Goal: Transaction & Acquisition: Purchase product/service

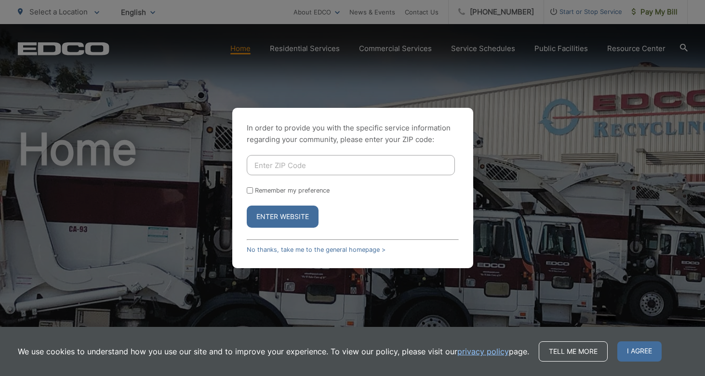
click at [300, 165] on input "Enter ZIP Code" at bounding box center [351, 165] width 208 height 20
type input "92020"
click at [337, 210] on div "Enter Website" at bounding box center [353, 217] width 212 height 22
click at [306, 190] on label "Remember my preference" at bounding box center [292, 190] width 75 height 7
click at [253, 190] on input "Remember my preference" at bounding box center [250, 191] width 6 height 6
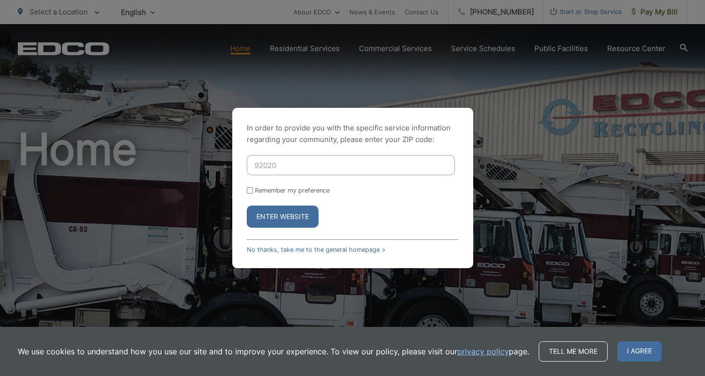
checkbox input "true"
click at [296, 220] on button "Enter Website" at bounding box center [283, 217] width 72 height 22
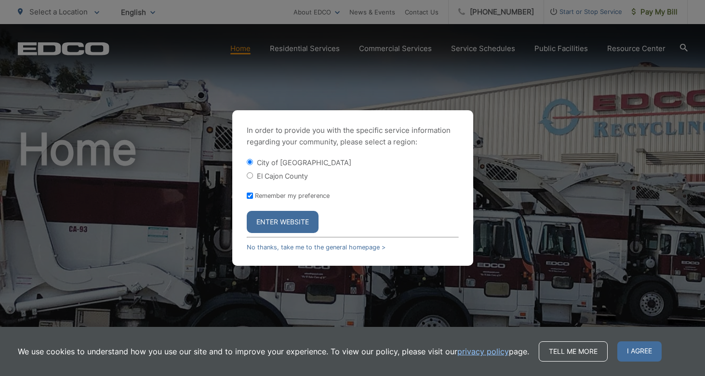
click at [284, 223] on button "Enter Website" at bounding box center [283, 222] width 72 height 22
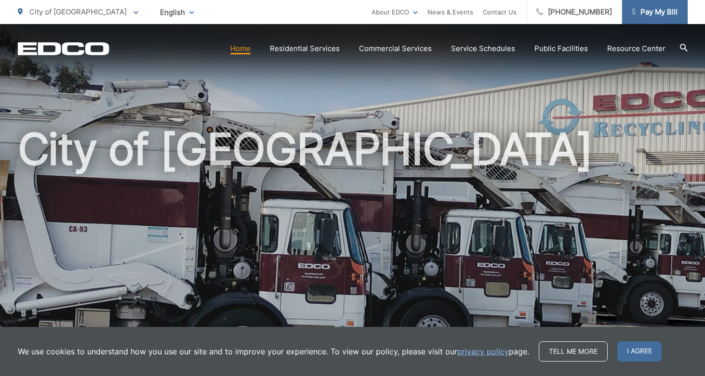
click at [648, 8] on span "Pay My Bill" at bounding box center [655, 12] width 46 height 12
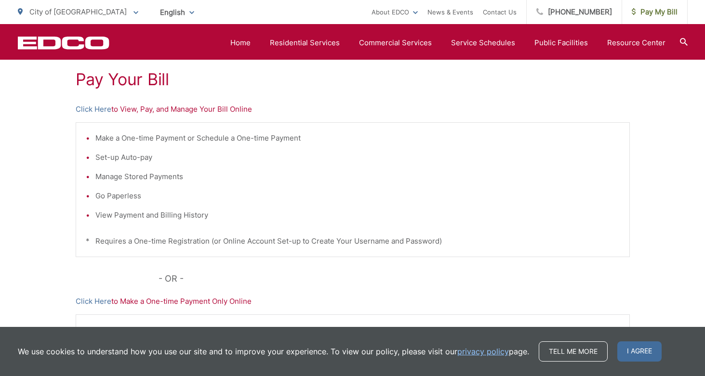
scroll to position [173, 0]
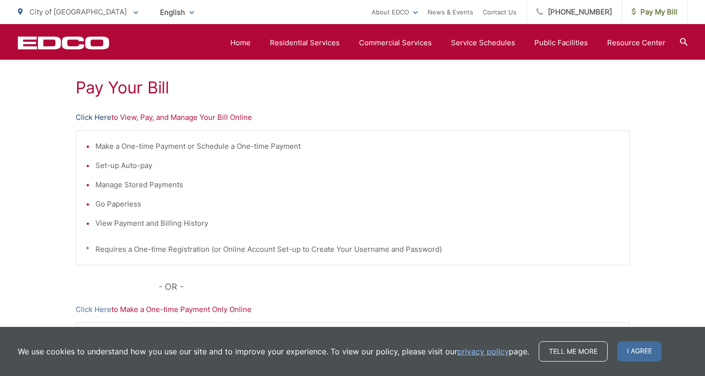
click at [94, 114] on link "Click Here" at bounding box center [94, 118] width 36 height 12
click at [98, 312] on link "Click Here" at bounding box center [94, 310] width 36 height 12
